Goal: Check status: Check status

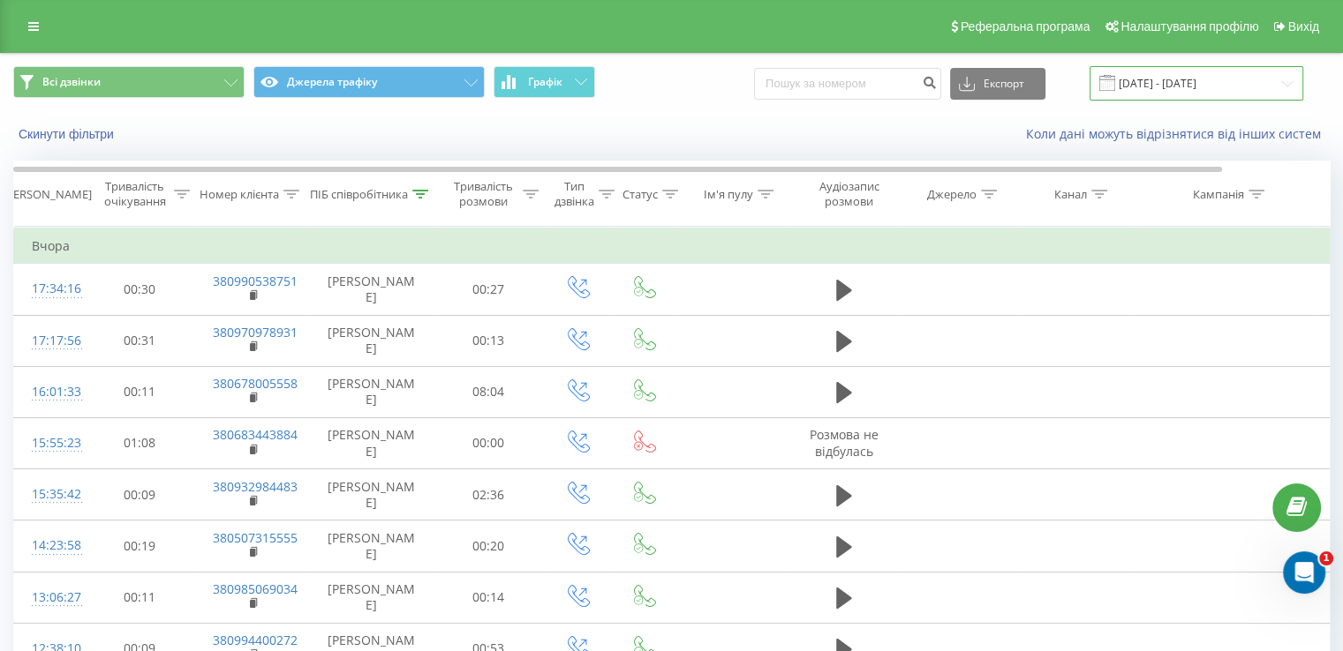
click at [1174, 84] on input "[DATE] - [DATE]" at bounding box center [1196, 83] width 214 height 34
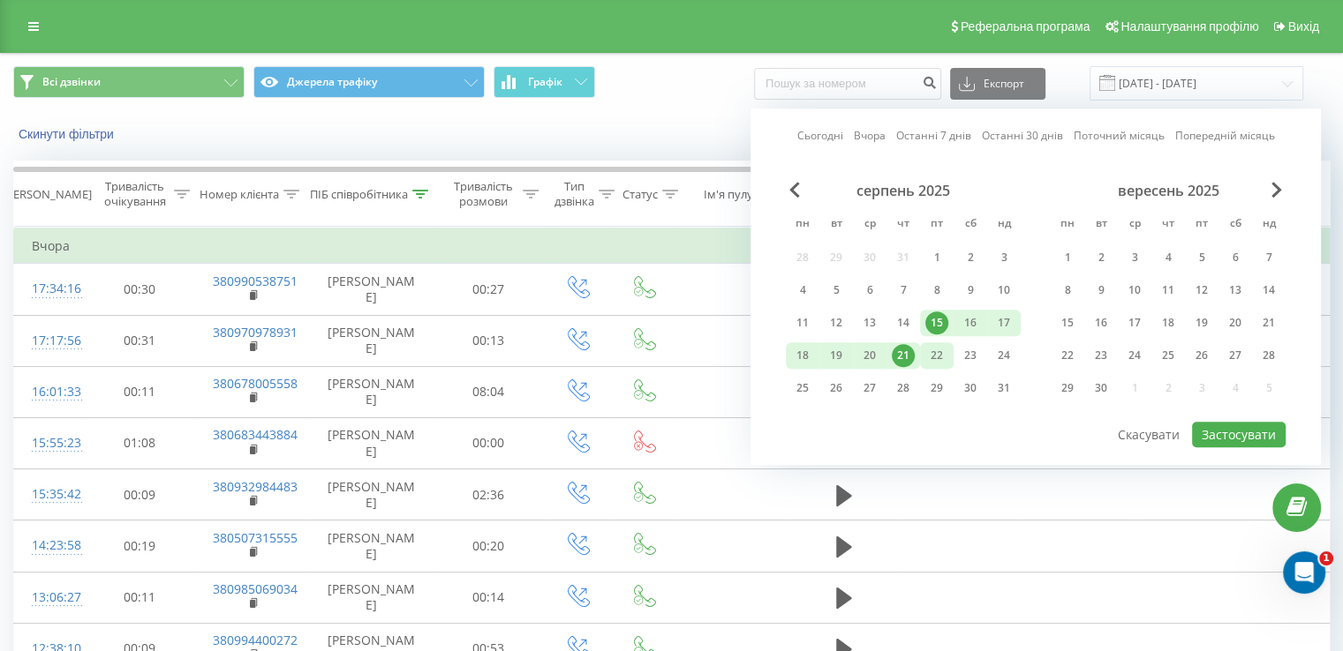
click at [931, 355] on div "22" at bounding box center [936, 355] width 23 height 23
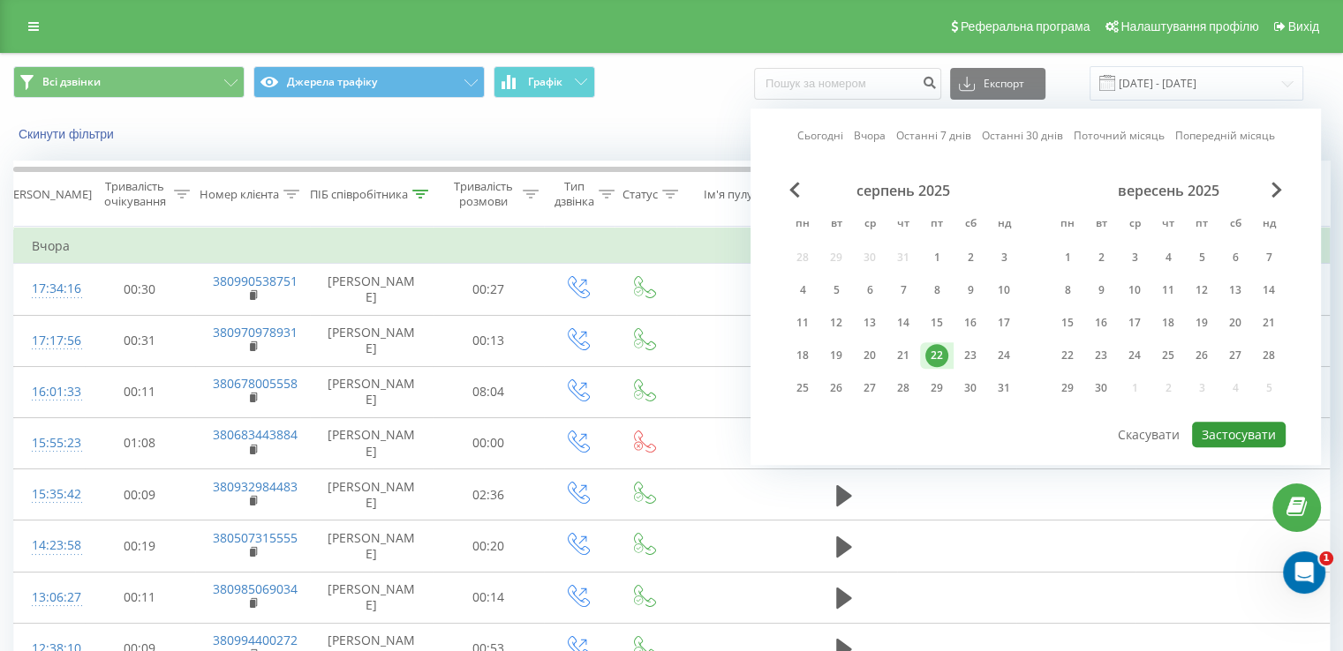
click at [1264, 435] on button "Застосувати" at bounding box center [1239, 435] width 94 height 26
type input "[DATE] - [DATE]"
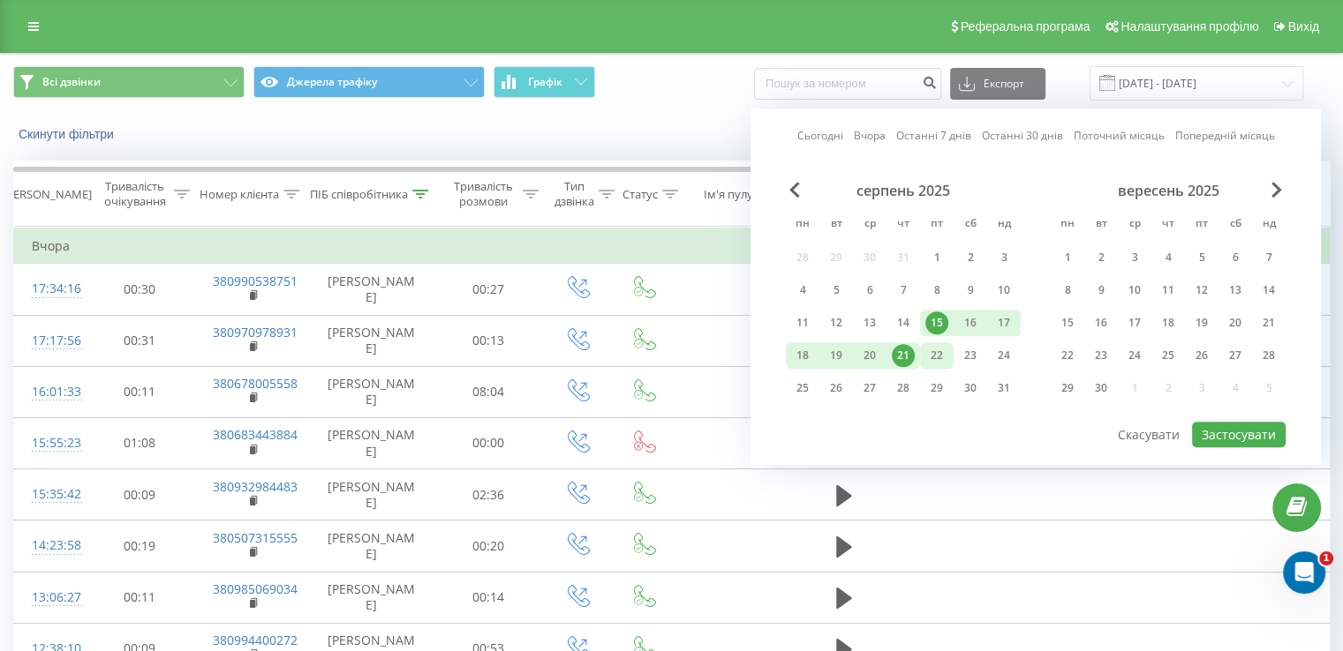
click at [937, 358] on div "22" at bounding box center [936, 355] width 23 height 23
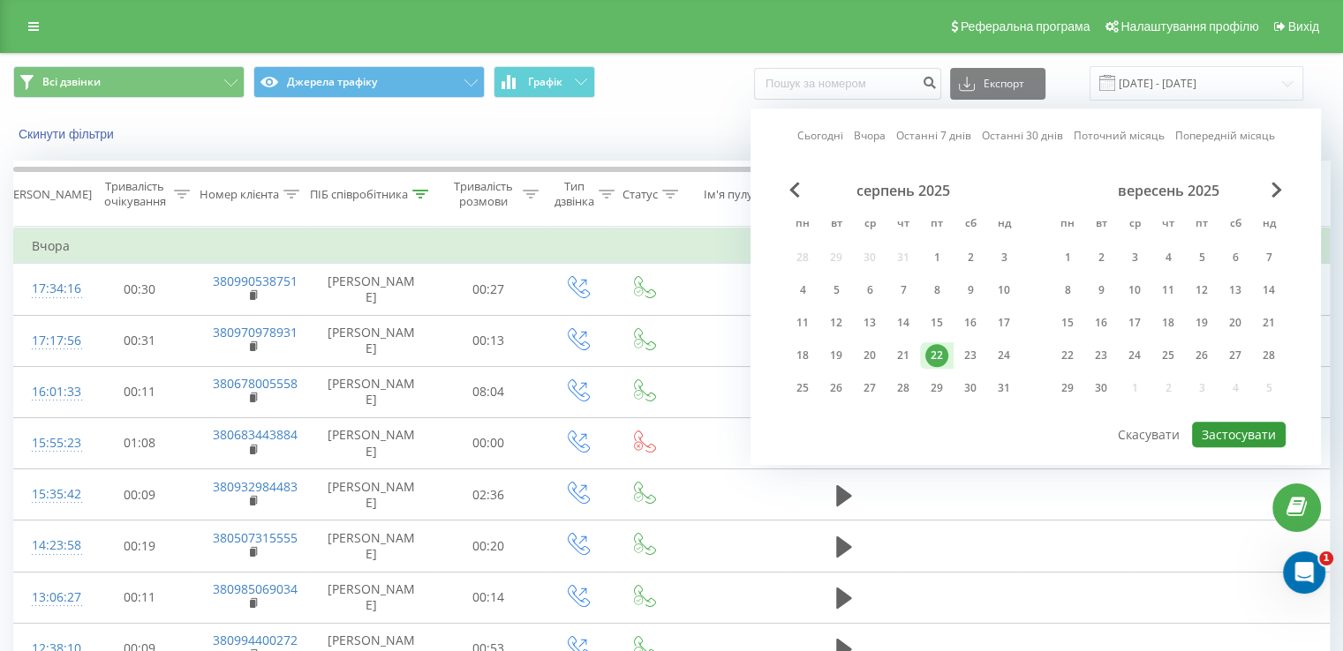
drag, startPoint x: 1261, startPoint y: 429, endPoint x: 1215, endPoint y: 448, distance: 49.8
click at [1261, 428] on button "Застосувати" at bounding box center [1239, 435] width 94 height 26
type input "[DATE] - [DATE]"
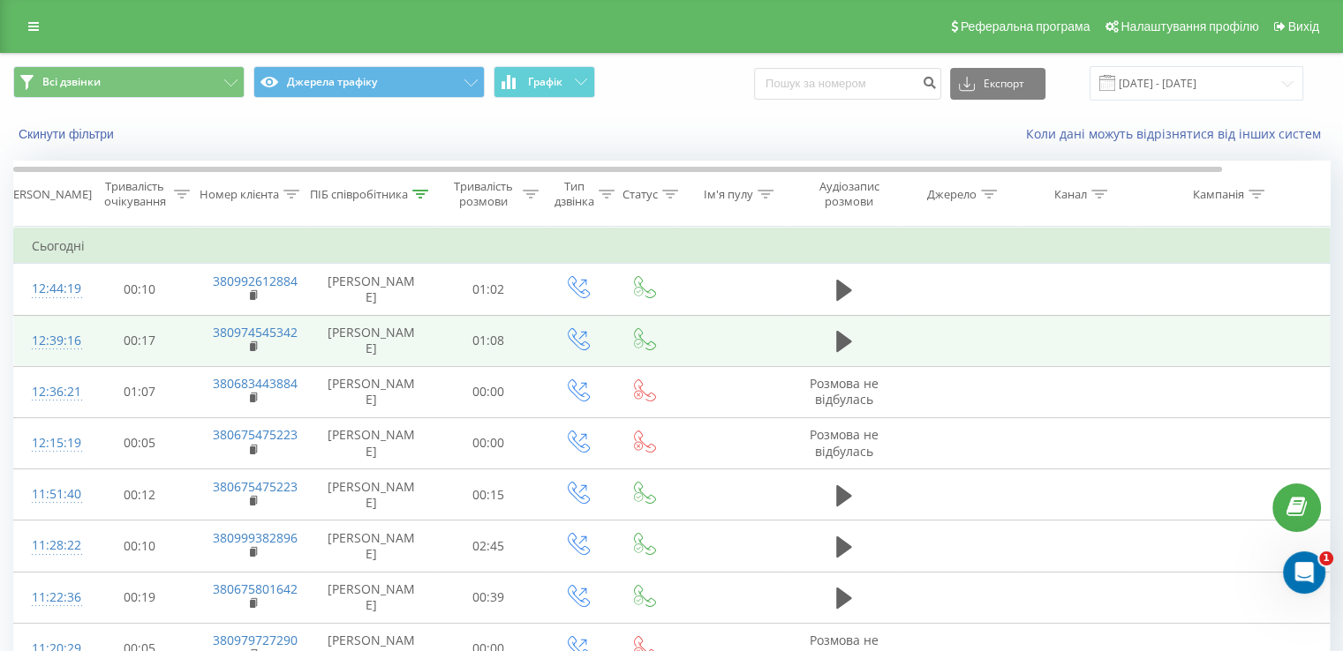
scroll to position [292, 0]
